Goal: Task Accomplishment & Management: Use online tool/utility

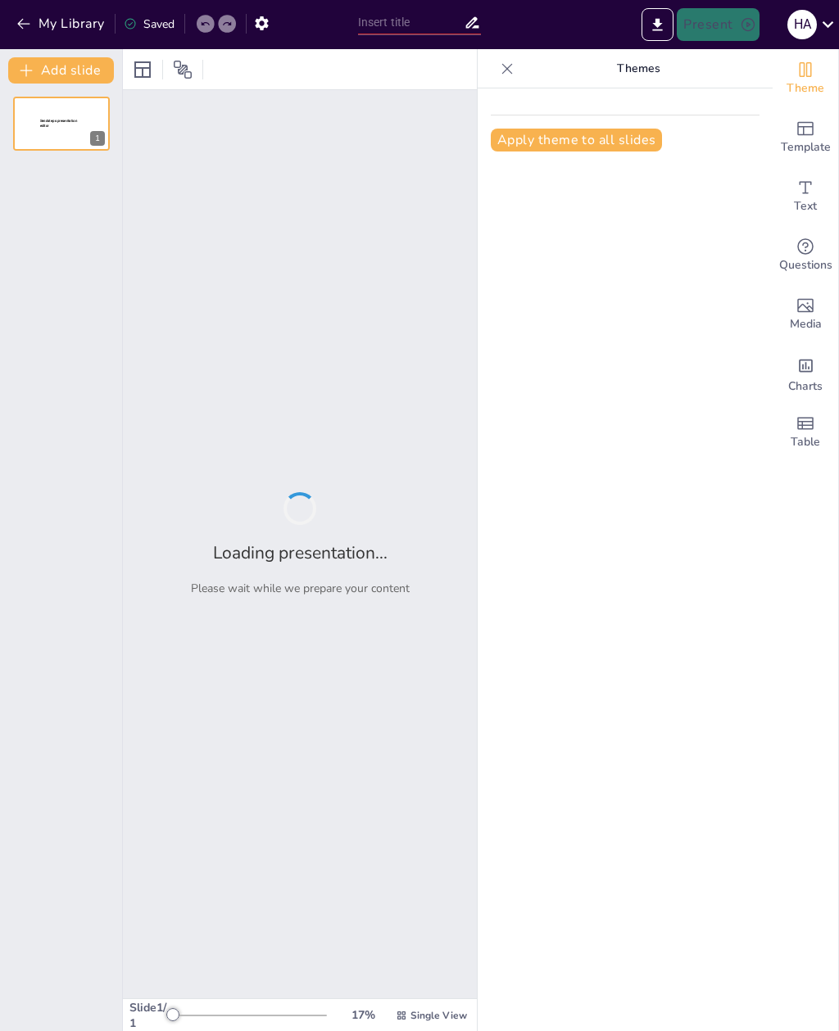
type input "New Sendsteps"
type input "Avances en el Tratamiento de la Insuficiencia Cardiaca"
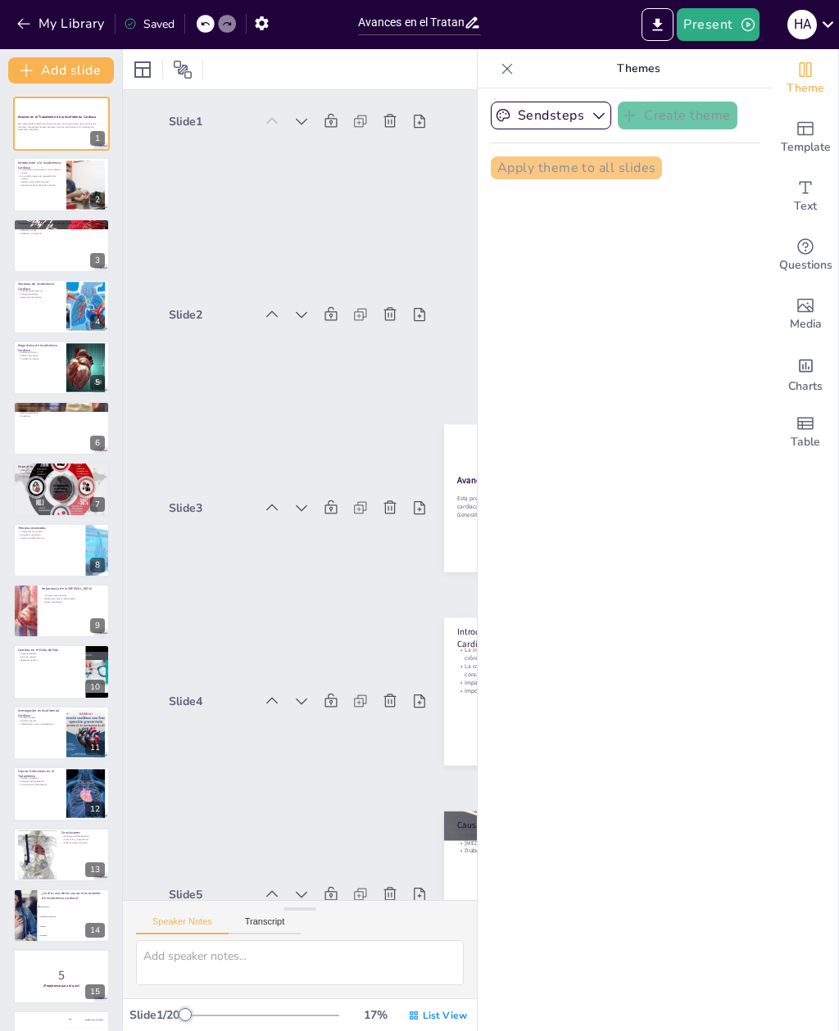
checkbox input "true"
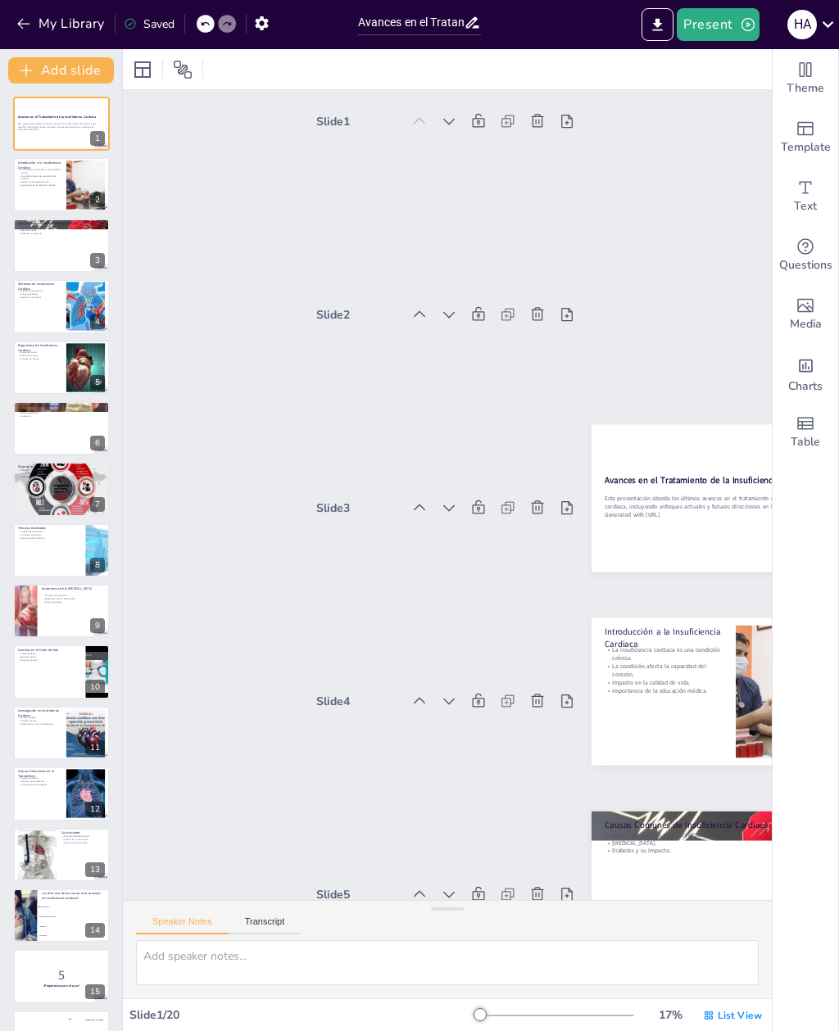
click at [718, 33] on button "Present" at bounding box center [718, 24] width 82 height 33
click at [722, 63] on li "Preview presentation" at bounding box center [742, 61] width 129 height 26
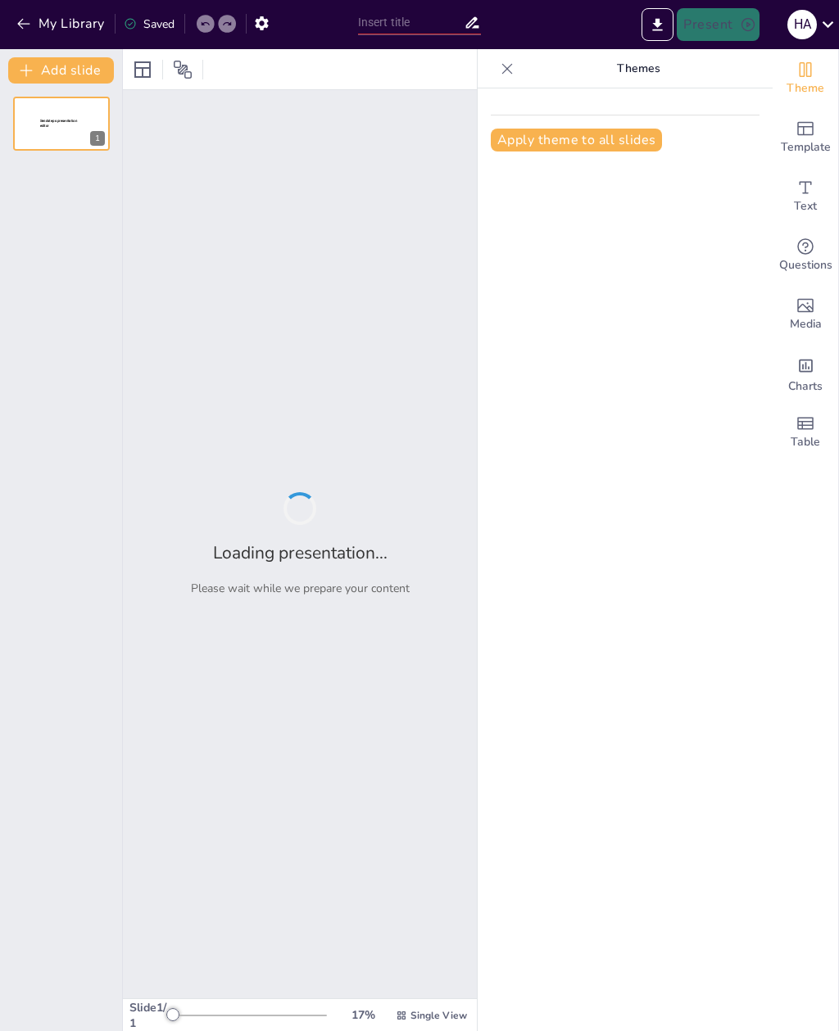
type input "Avances en el Tratamiento de la Insuficiencia Cardiaca"
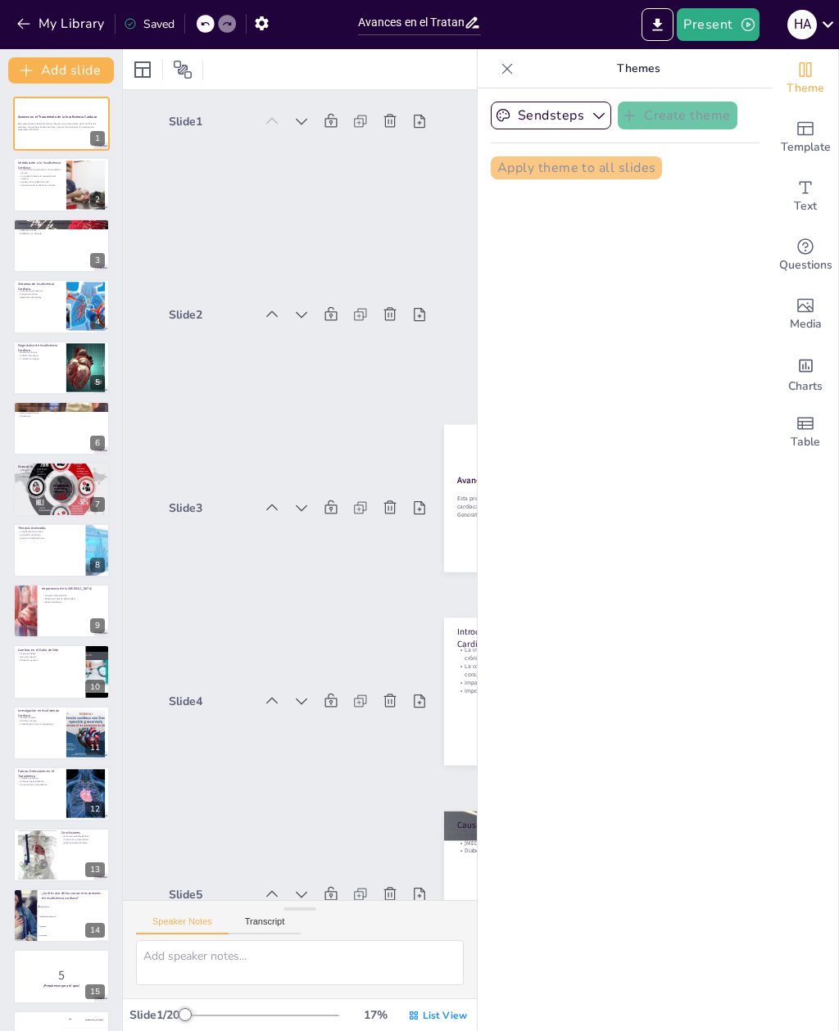
checkbox input "true"
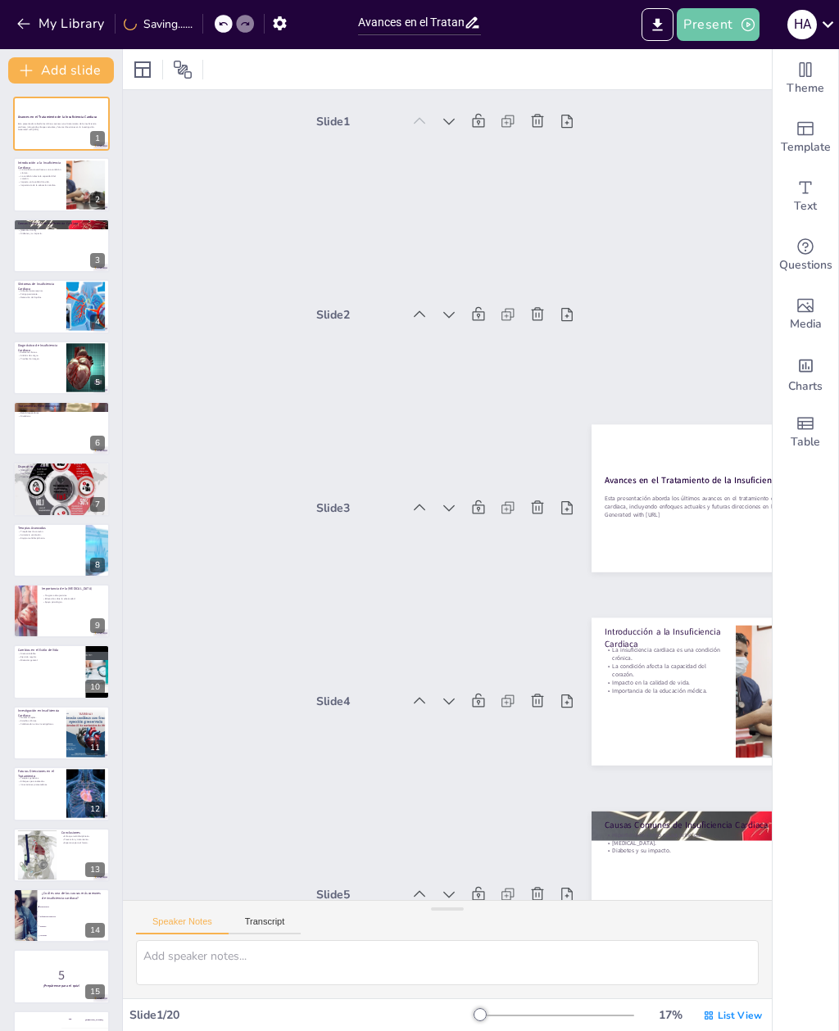
click at [719, 20] on button "Present" at bounding box center [718, 24] width 82 height 33
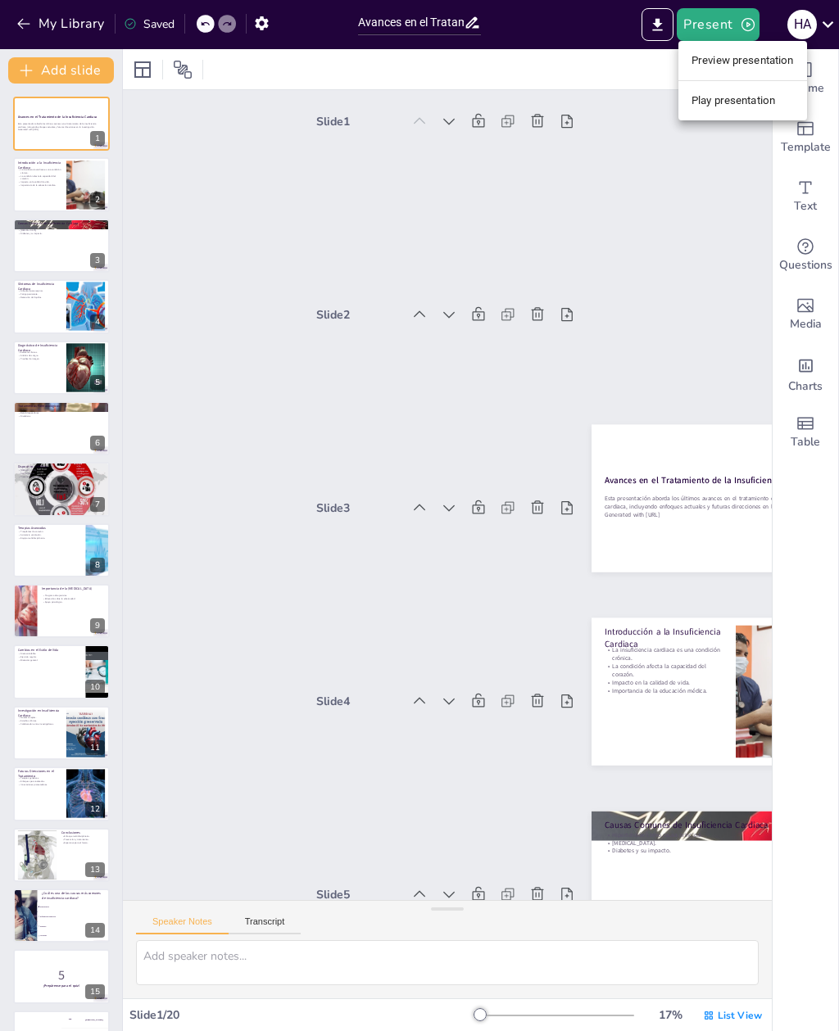
click at [713, 108] on li "Play presentation" at bounding box center [742, 101] width 129 height 26
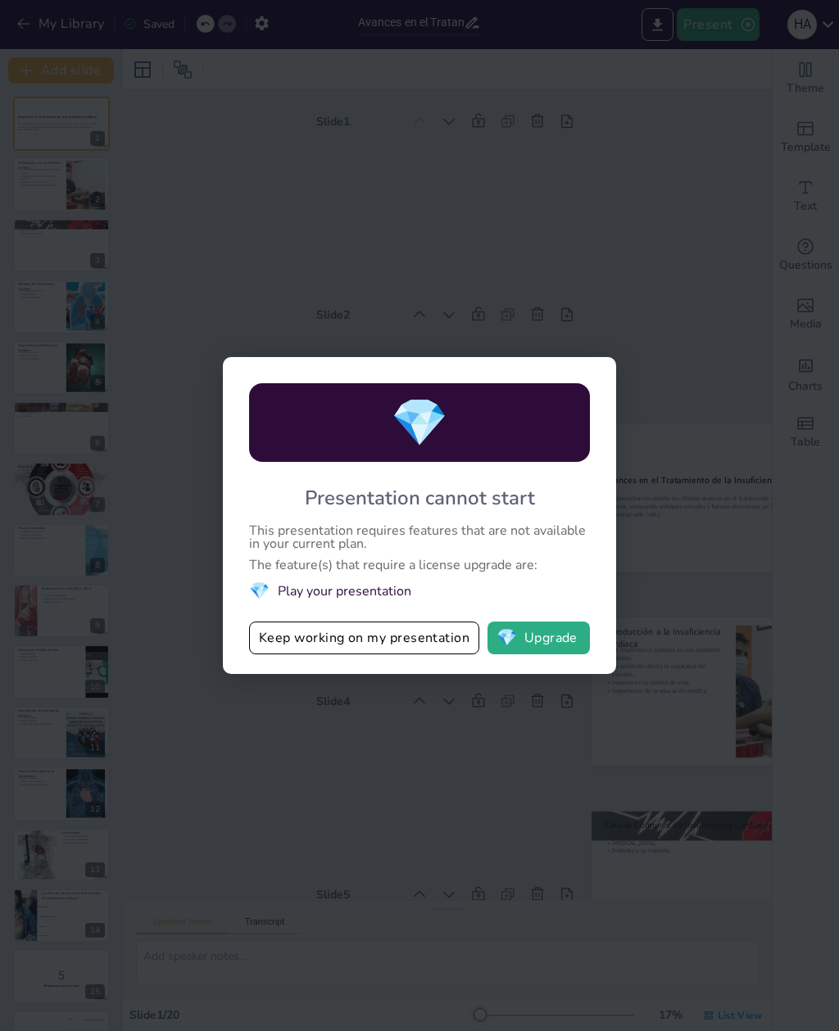
click at [316, 654] on button "Keep working on my presentation" at bounding box center [364, 638] width 230 height 33
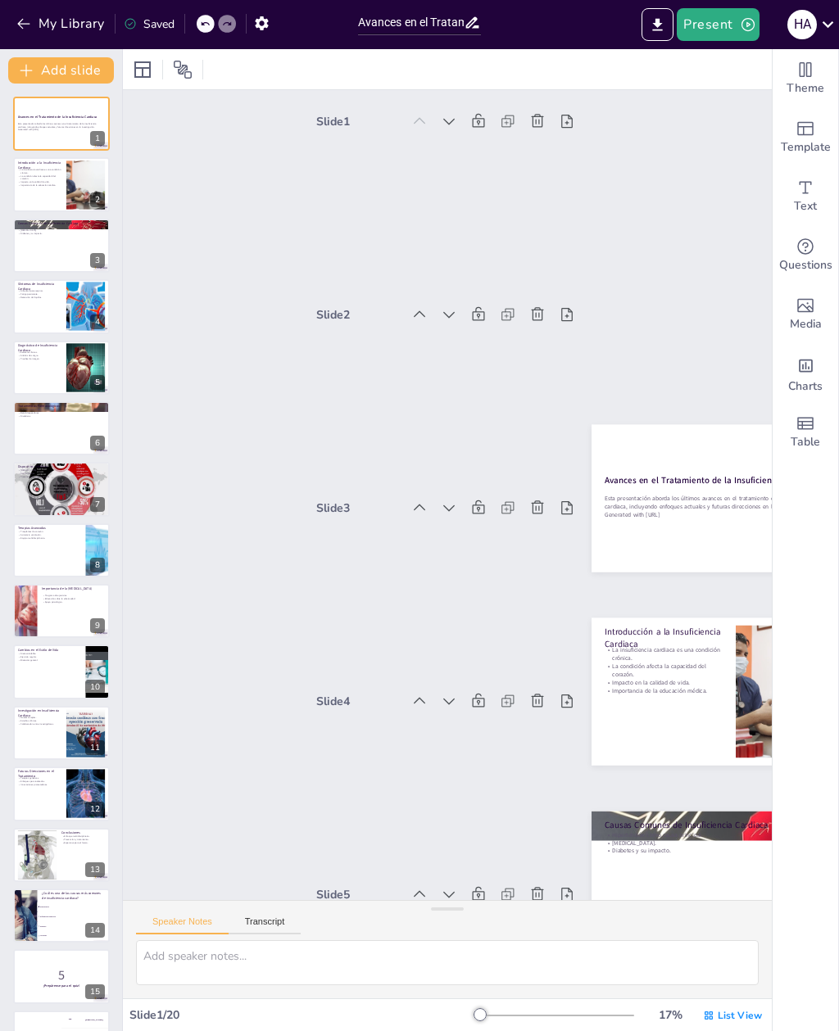
click at [63, 179] on button at bounding box center [72, 172] width 20 height 20
type textarea "La insuficiencia cardiaca es una afección que requiere atención médica continua…"
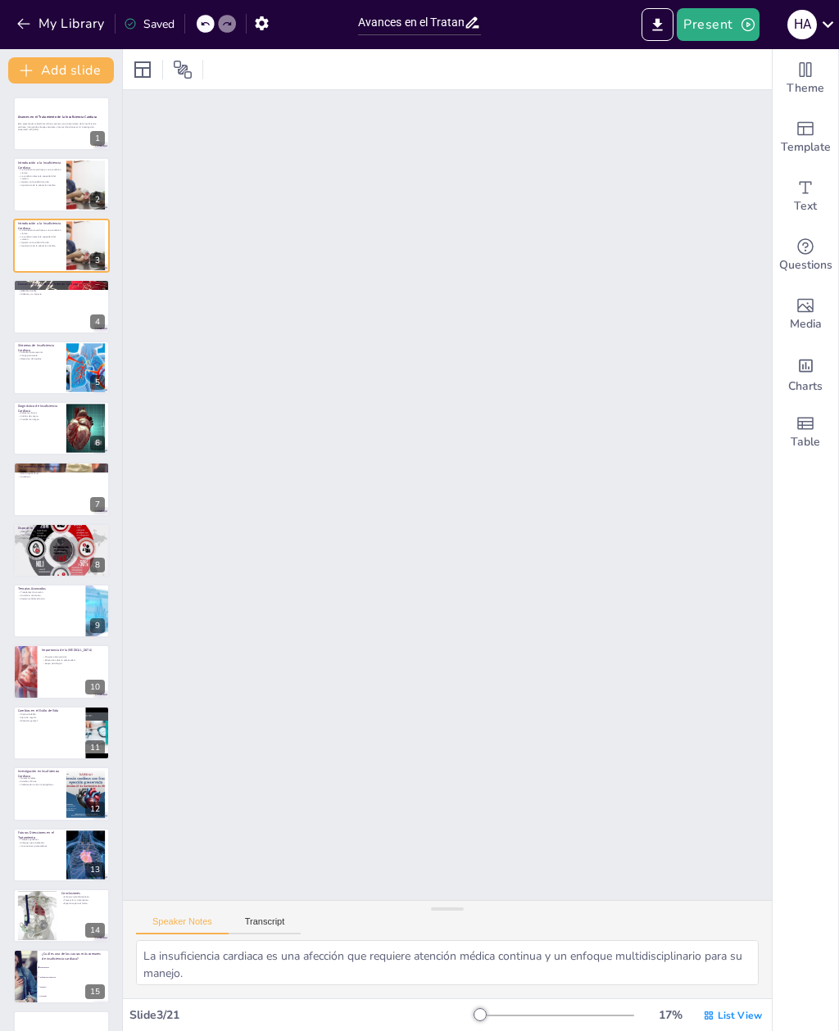
scroll to position [390, 0]
click at [28, 183] on p "Importancia de la educación médica." at bounding box center [39, 184] width 43 height 3
checkbox input "true"
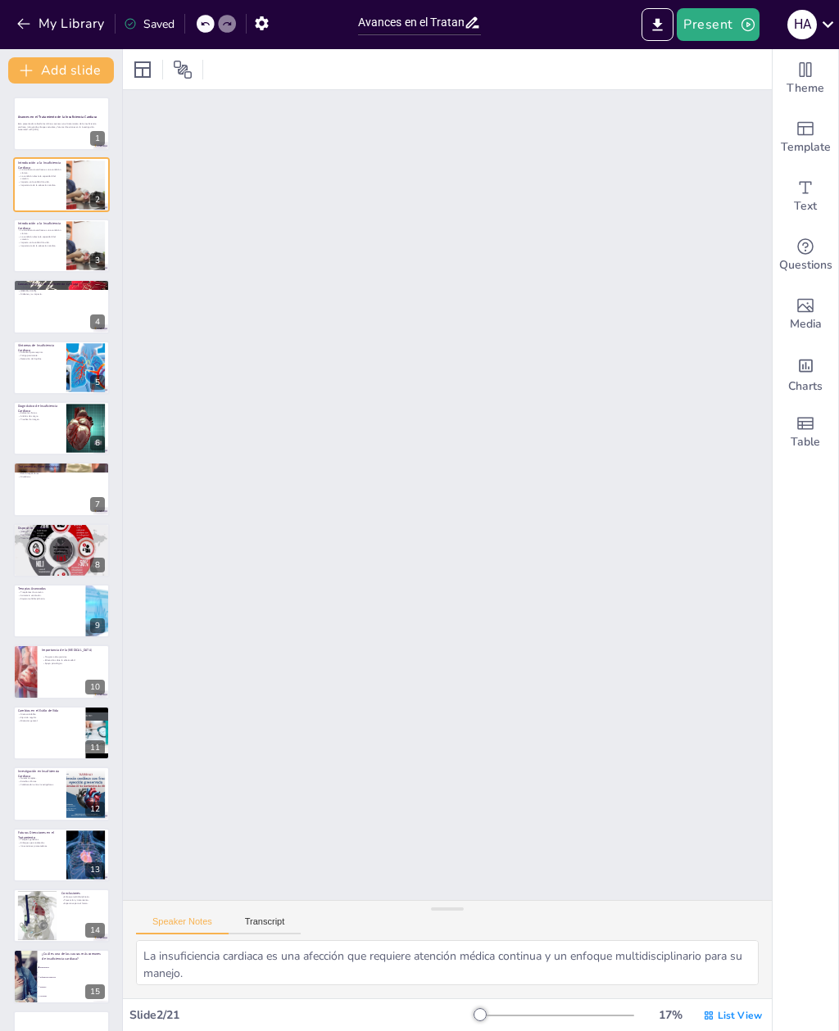
click at [28, 248] on div at bounding box center [61, 246] width 97 height 54
checkbox input "true"
click at [38, 310] on div at bounding box center [61, 306] width 97 height 54
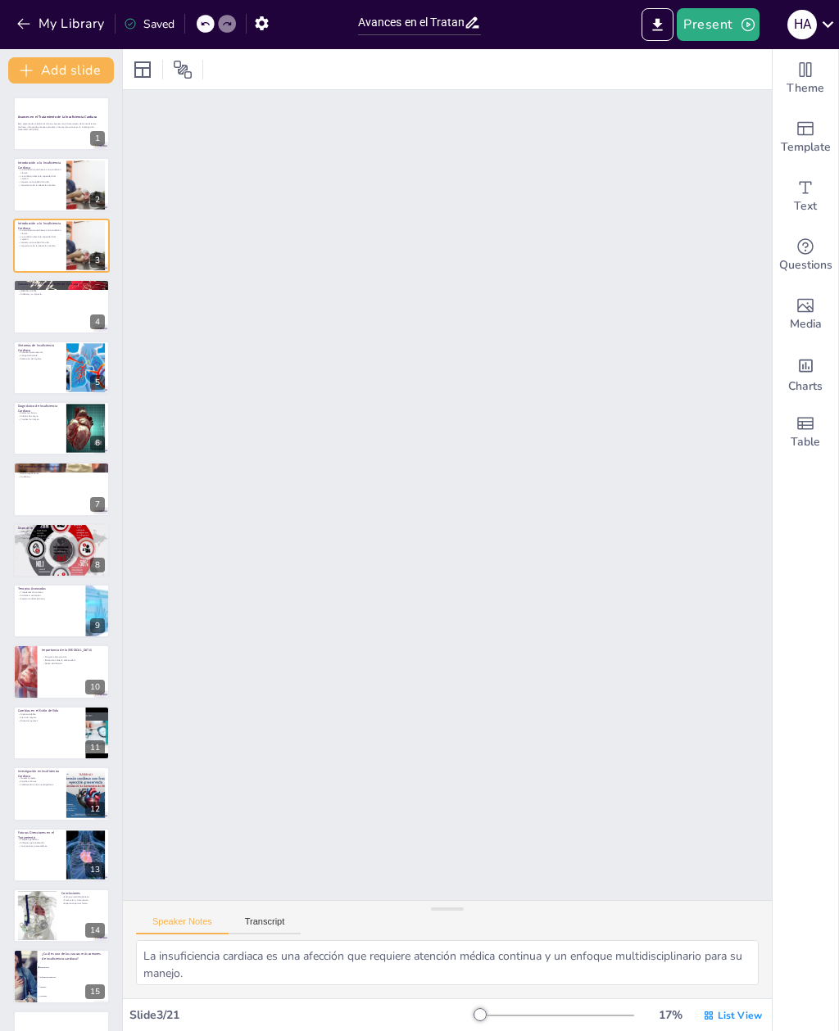
type textarea "La hipertensión es un factor de riesgo importante que puede llevar a la insufic…"
checkbox input "true"
click at [32, 369] on div at bounding box center [61, 368] width 97 height 54
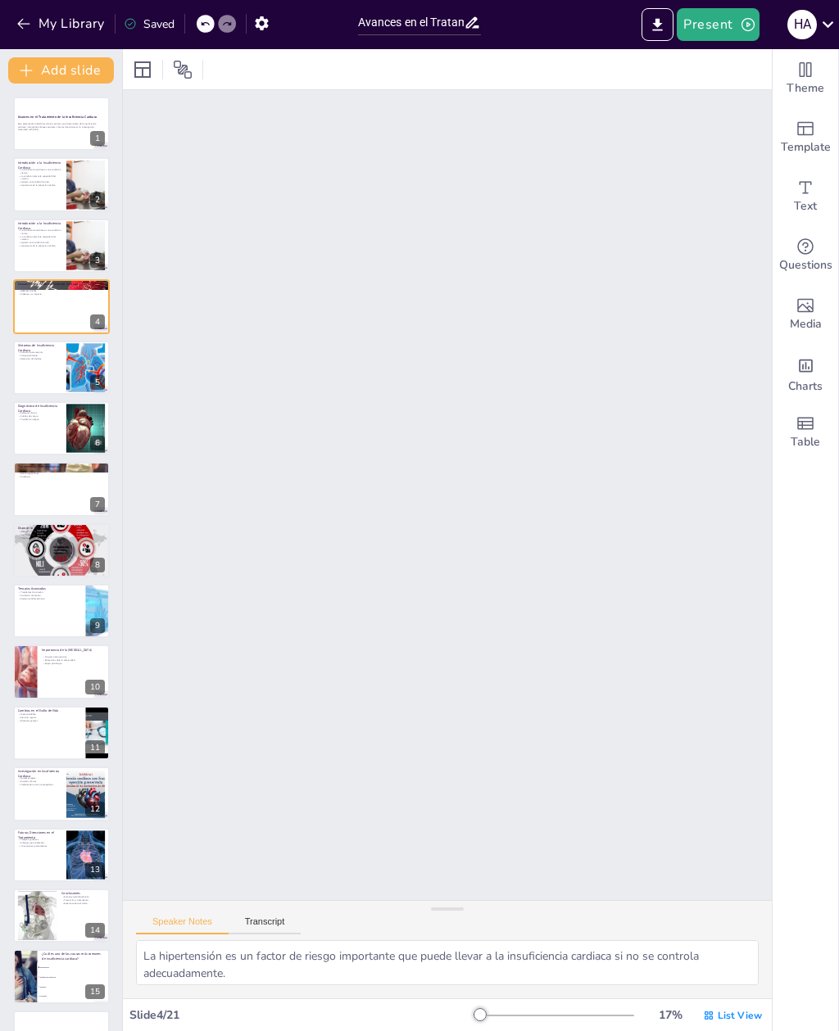
type textarea "La dificultad para respirar es un síntoma clave que puede indicar que el corazó…"
checkbox input "true"
click at [28, 431] on div at bounding box center [61, 428] width 97 height 54
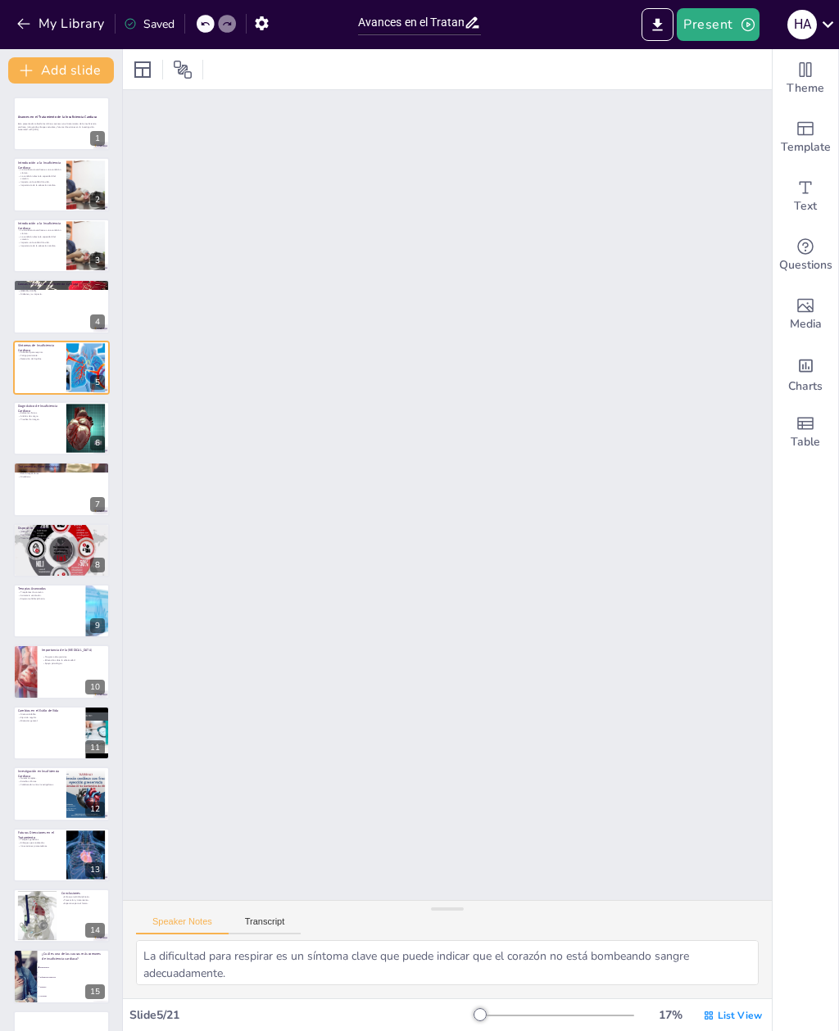
type textarea "Los exámenes físicos son una herramienta inicial importante para evaluar la sal…"
checkbox input "true"
click at [30, 194] on div at bounding box center [61, 184] width 97 height 54
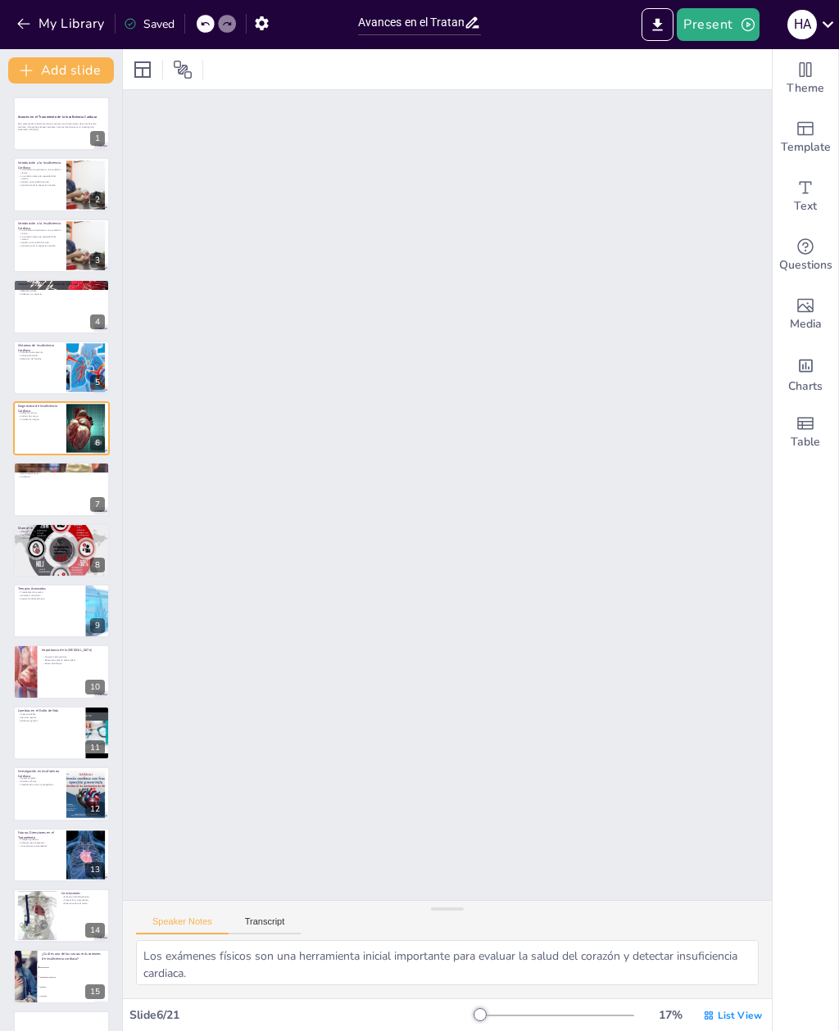
type textarea "La insuficiencia cardiaca es una afección que requiere atención médica continua…"
checkbox input "true"
click at [727, 23] on button "Present" at bounding box center [718, 24] width 82 height 33
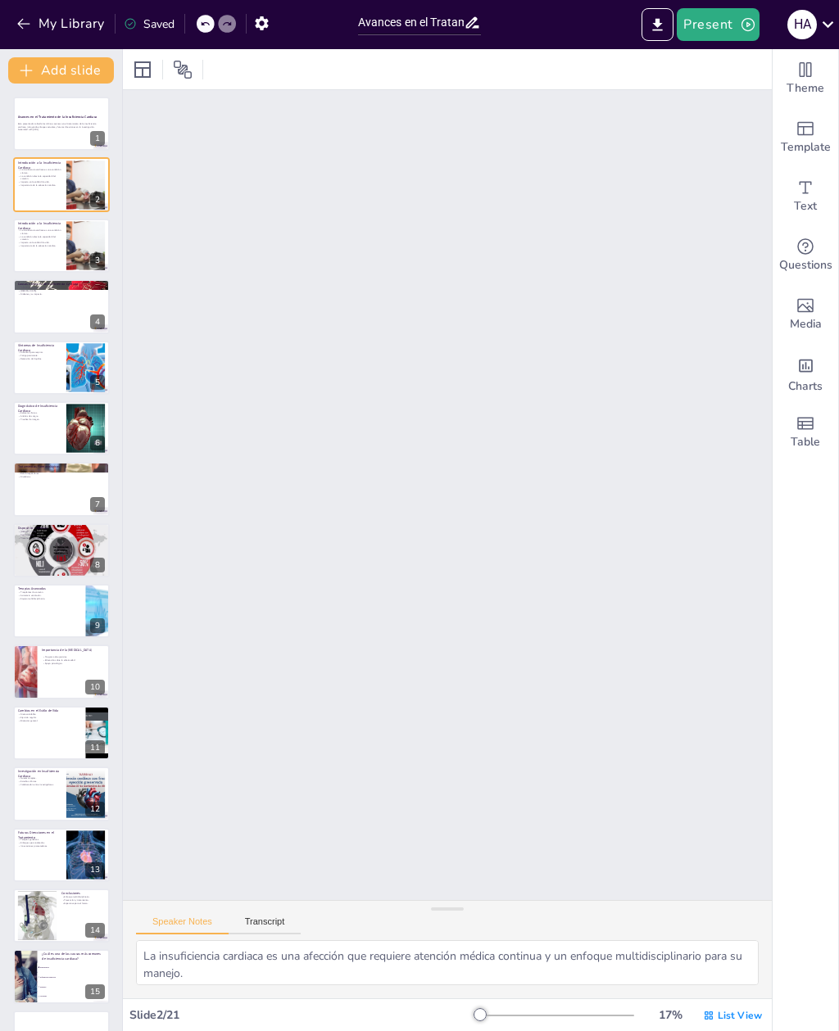
checkbox input "true"
click at [704, 53] on li "Preview presentation" at bounding box center [742, 61] width 129 height 26
